Goal: Check status: Check status

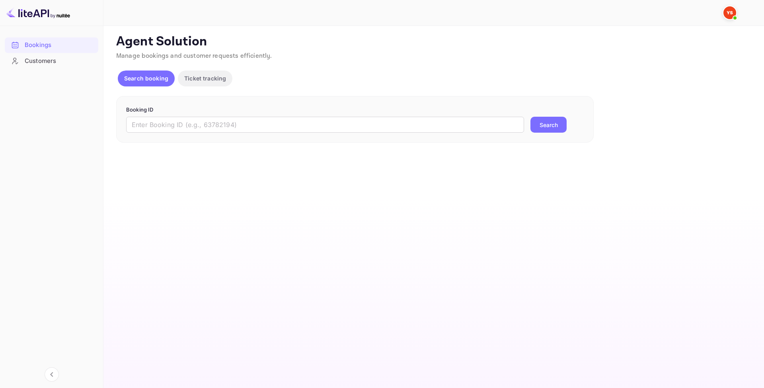
click at [204, 134] on div "Booking ID ​ Search" at bounding box center [355, 119] width 478 height 47
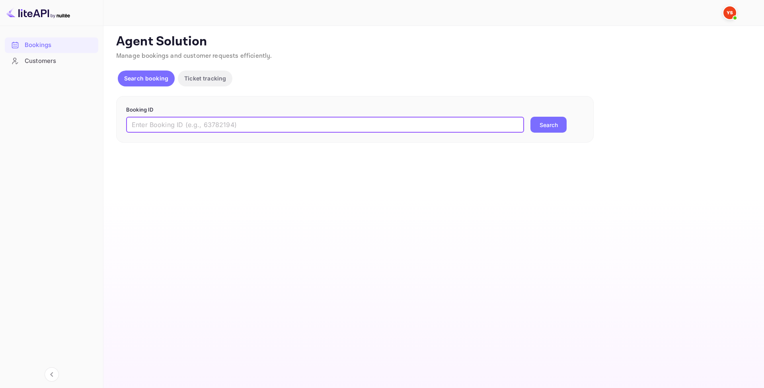
click at [209, 128] on input "text" at bounding box center [325, 125] width 398 height 16
paste input "8050651"
type input "8050651"
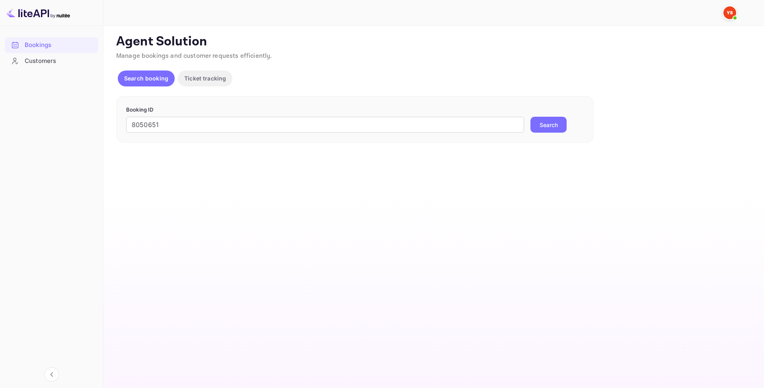
click at [557, 119] on button "Search" at bounding box center [548, 125] width 36 height 16
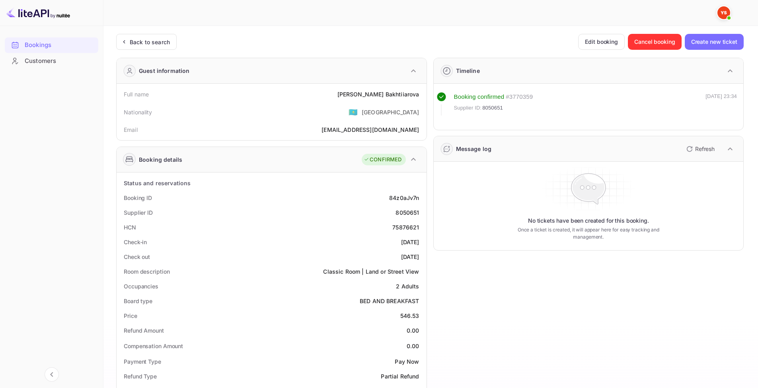
click at [409, 210] on div "8050651" at bounding box center [407, 212] width 23 height 8
copy div "8050651"
drag, startPoint x: 371, startPoint y: 94, endPoint x: 423, endPoint y: 95, distance: 52.1
click at [423, 95] on div "Full name Olga Bakhtiiarova" at bounding box center [272, 94] width 304 height 15
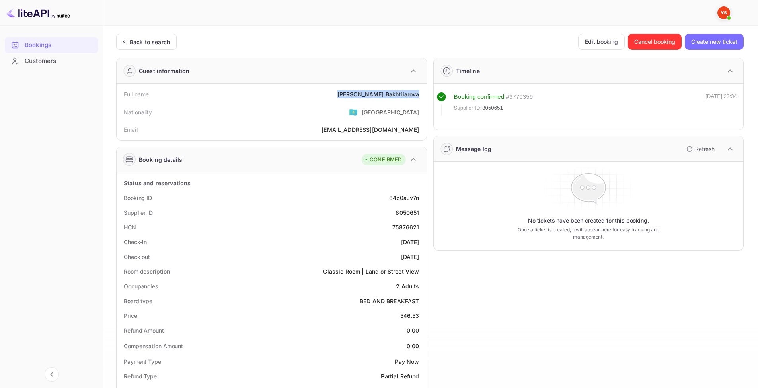
copy div "Olga Bakhtiiarova"
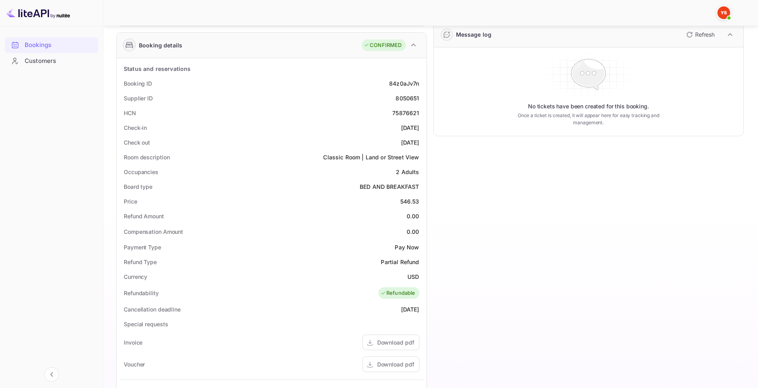
scroll to position [119, 0]
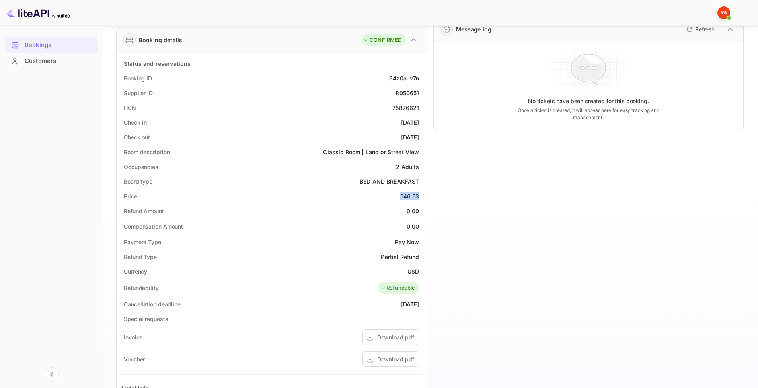
drag, startPoint x: 398, startPoint y: 195, endPoint x: 425, endPoint y: 195, distance: 27.5
click at [425, 195] on div "Status and reservations Booking ID 84z0aJv7n Supplier ID 8050651 HCN 75876621 C…" at bounding box center [272, 288] width 310 height 470
copy div "546.53"
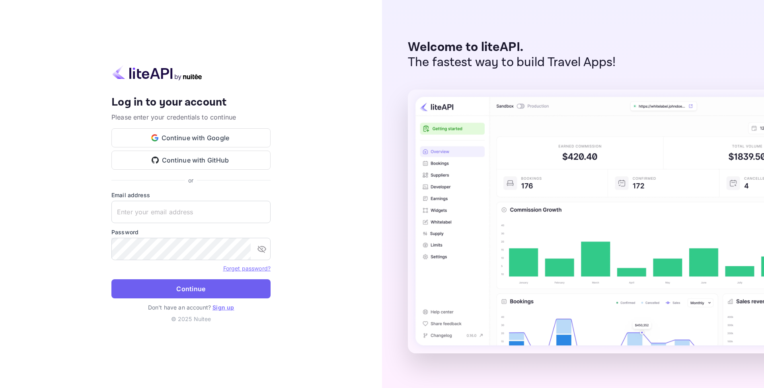
type input "[EMAIL_ADDRESS][DOMAIN_NAME]"
click at [194, 290] on button "Continue" at bounding box center [190, 288] width 159 height 19
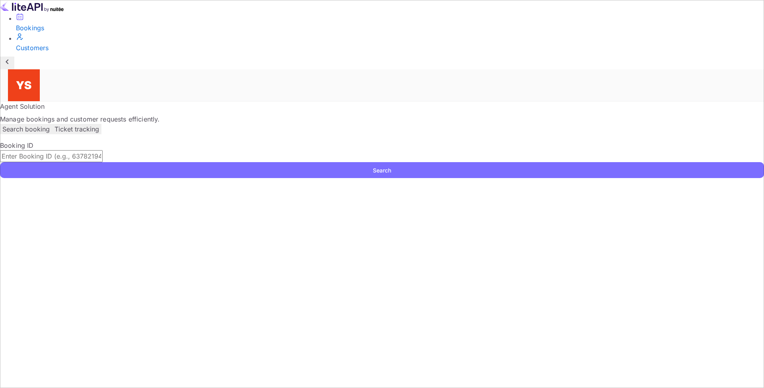
click at [144, 140] on div "Booking ID ​ Search" at bounding box center [382, 158] width 764 height 37
click at [103, 150] on input "text" at bounding box center [51, 156] width 103 height 12
paste input "8898659"
type input "8898659"
click at [556, 162] on button "Search" at bounding box center [382, 170] width 764 height 16
